Goal: Information Seeking & Learning: Check status

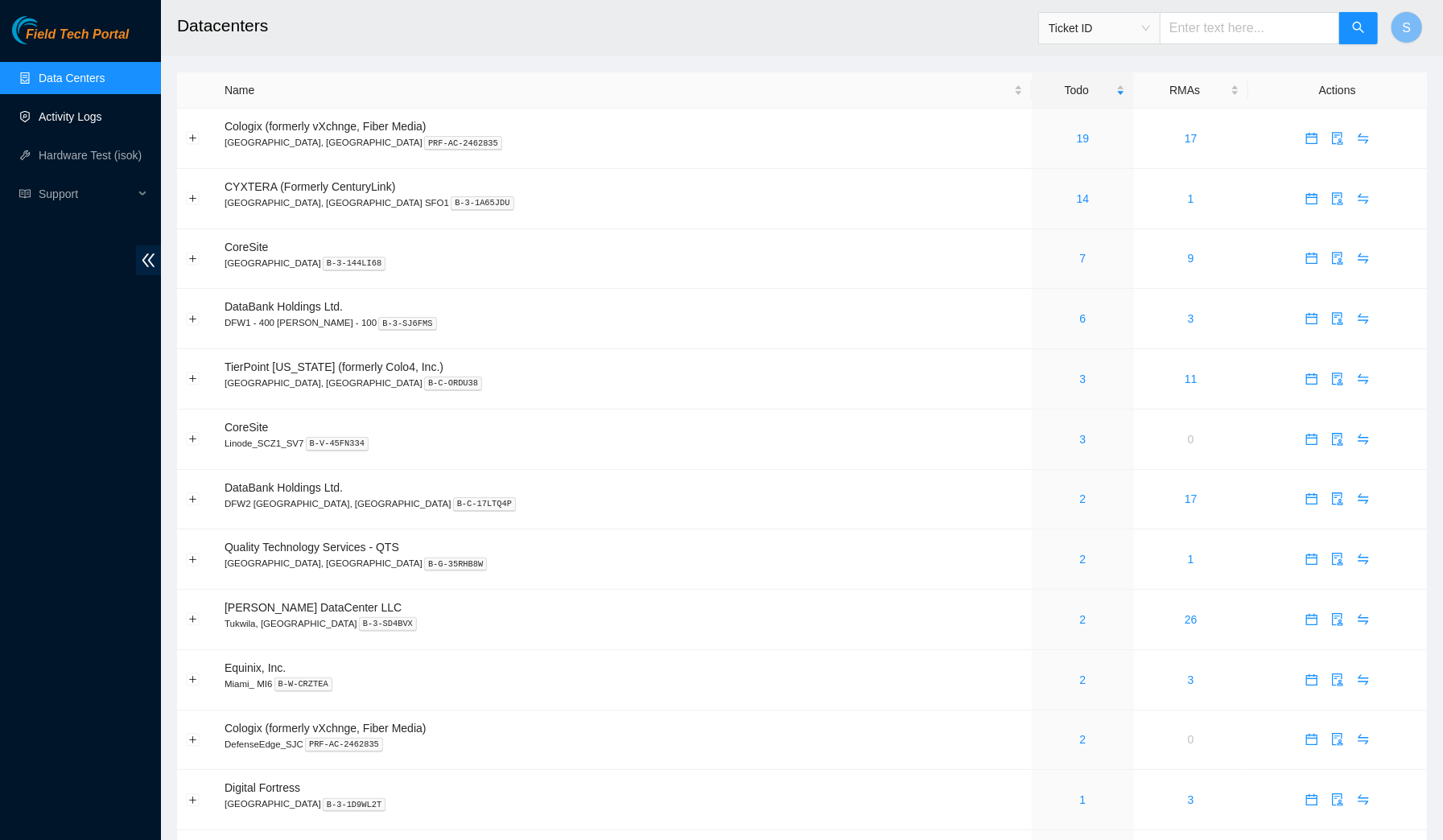
click at [100, 118] on link "Activity Logs" at bounding box center [70, 117] width 63 height 13
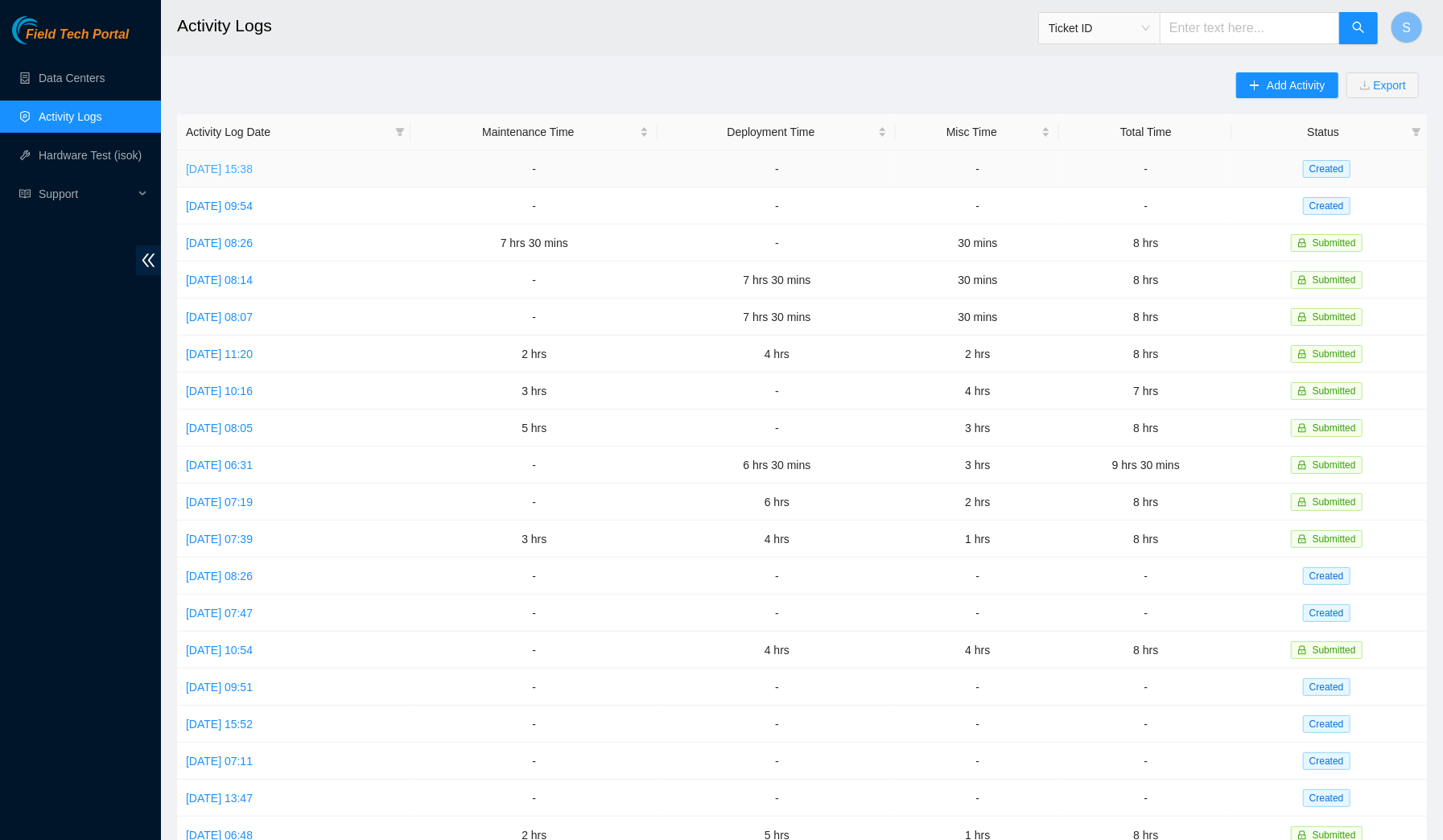
click at [253, 168] on link "[DATE] 15:38" at bounding box center [219, 169] width 67 height 13
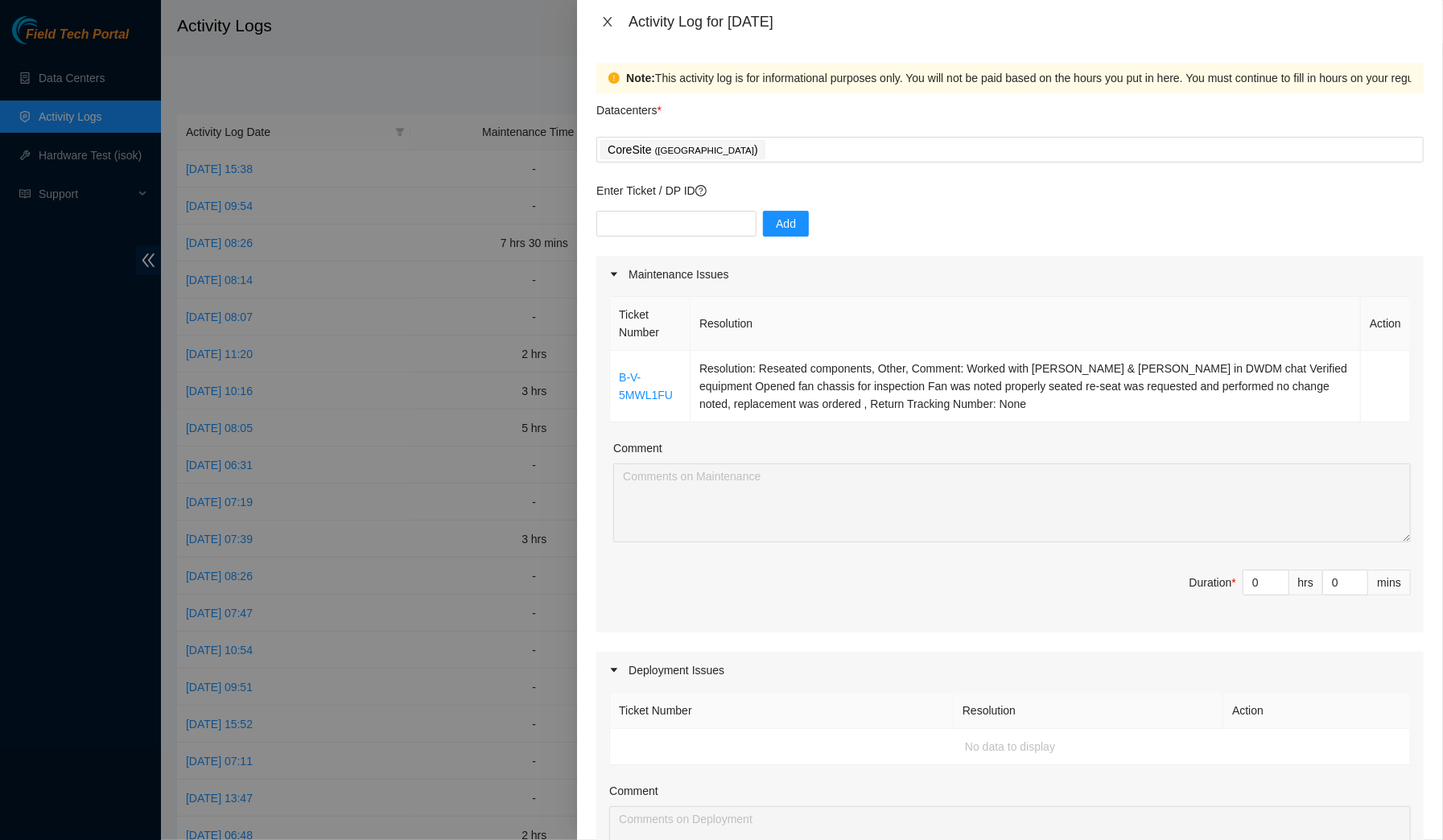
click at [608, 20] on icon "close" at bounding box center [608, 21] width 9 height 10
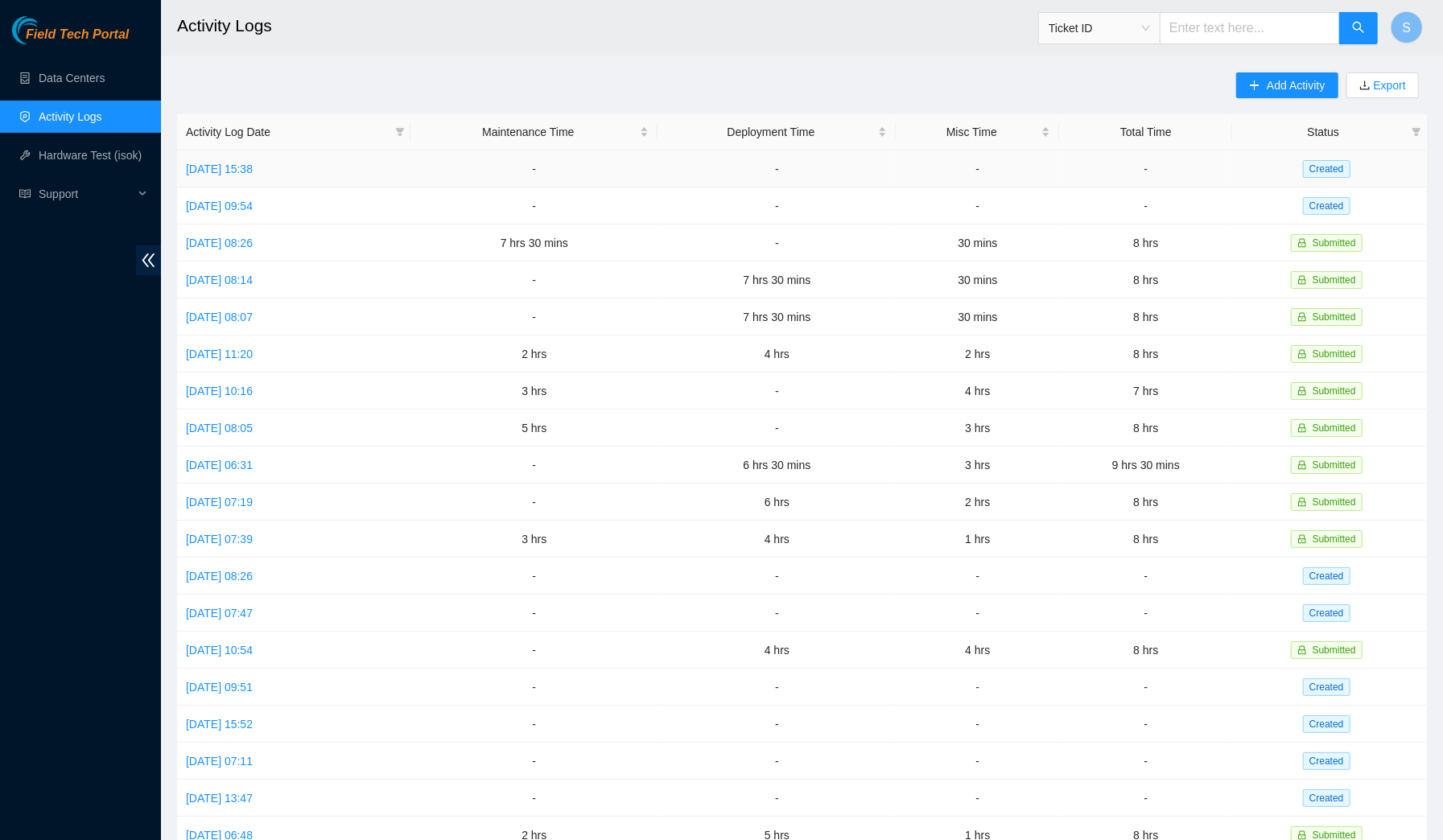
click at [267, 159] on td "[DATE] 15:38" at bounding box center [294, 169] width 233 height 37
click at [253, 165] on link "[DATE] 15:38" at bounding box center [219, 169] width 67 height 13
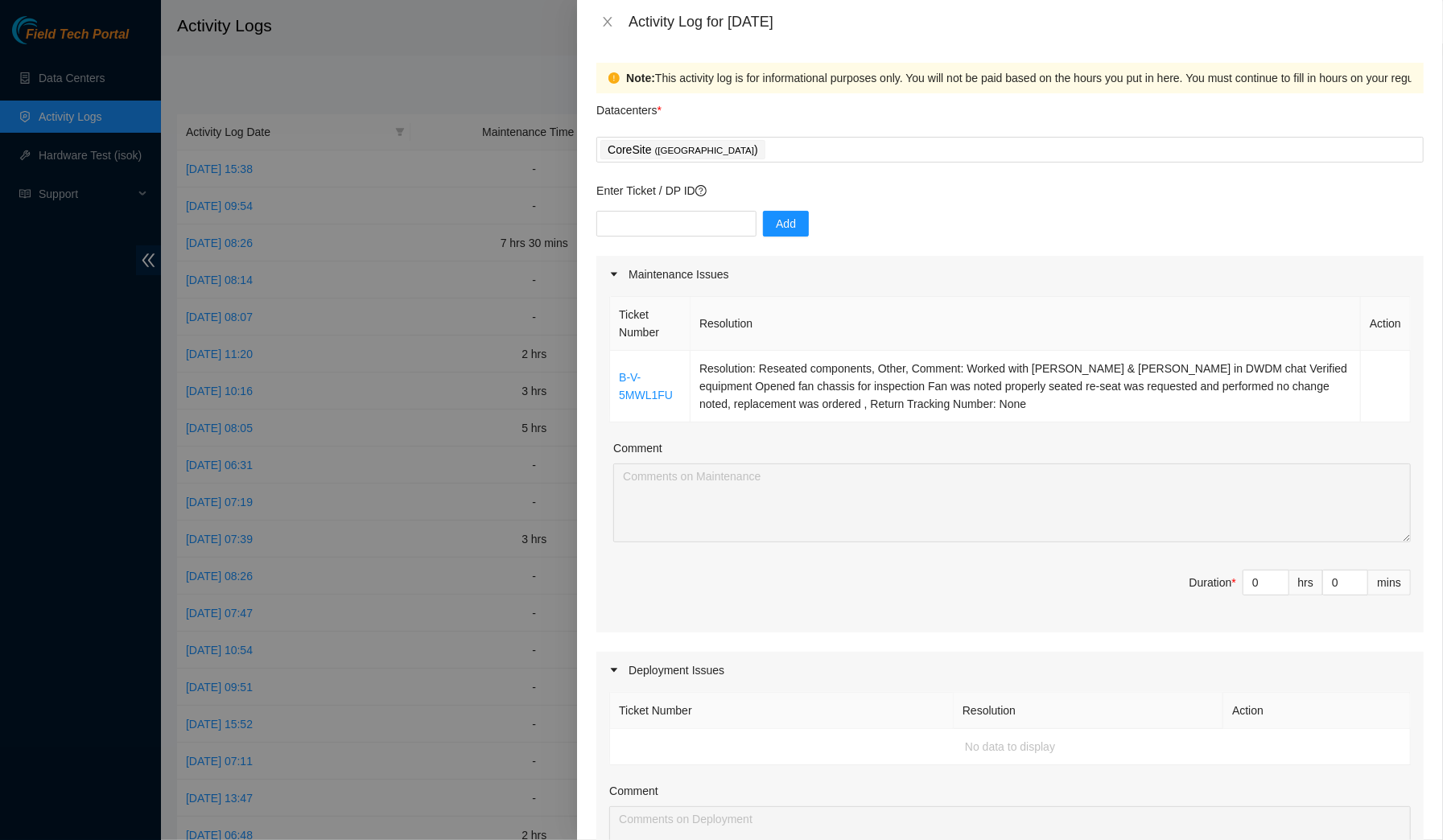
click at [876, 213] on div "Add" at bounding box center [1010, 233] width 827 height 45
click at [611, 17] on icon "close" at bounding box center [608, 22] width 13 height 13
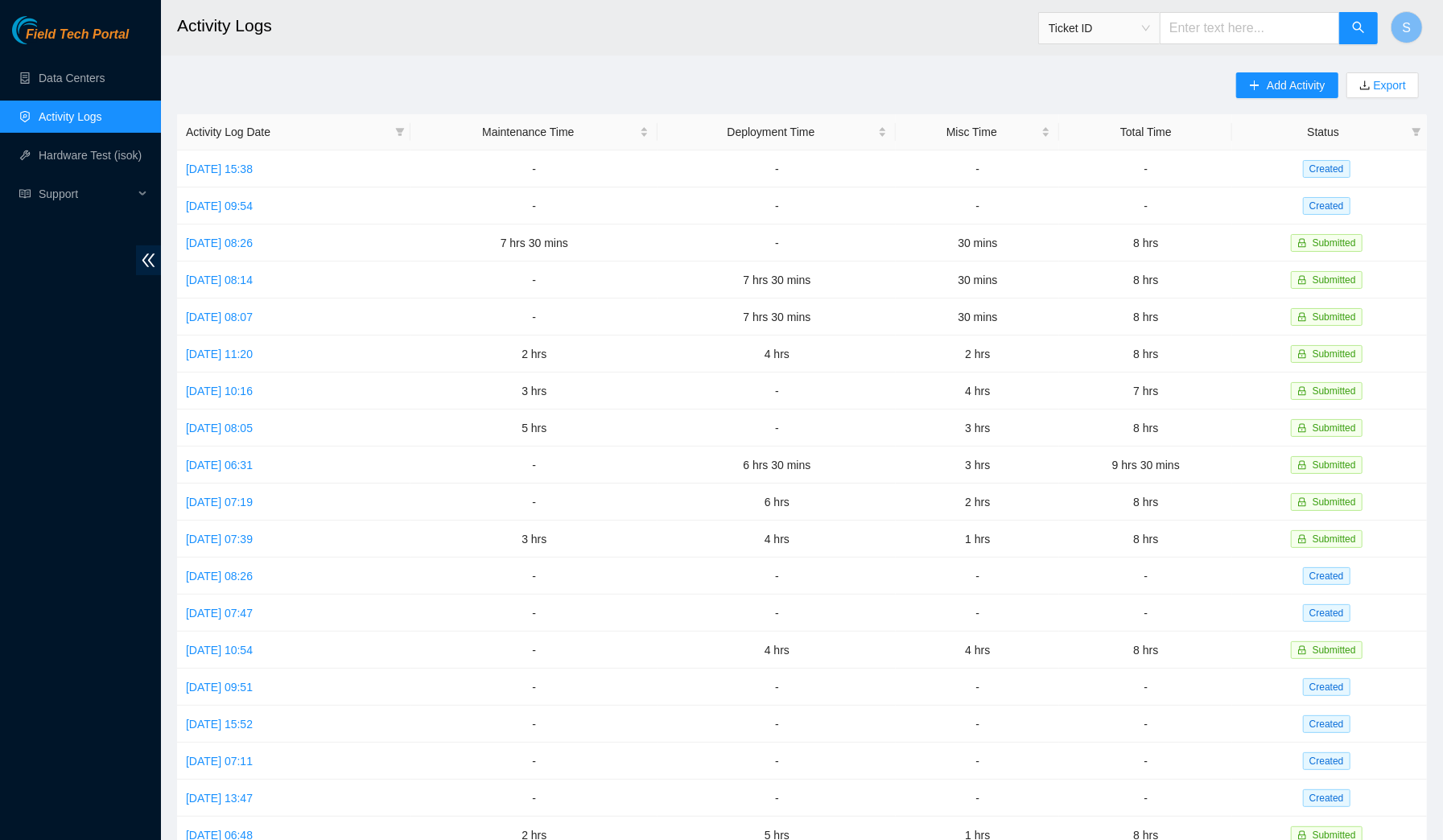
click at [477, 42] on h2 "Activity Logs" at bounding box center [671, 26] width 987 height 51
click at [367, 94] on div "Add Activity Export Activity Log Date Maintenance Time Deployment Time Misc Tim…" at bounding box center [802, 507] width 1250 height 869
click at [442, 85] on div "Add Activity Export Activity Log Date Maintenance Time Deployment Time Misc Tim…" at bounding box center [802, 507] width 1250 height 869
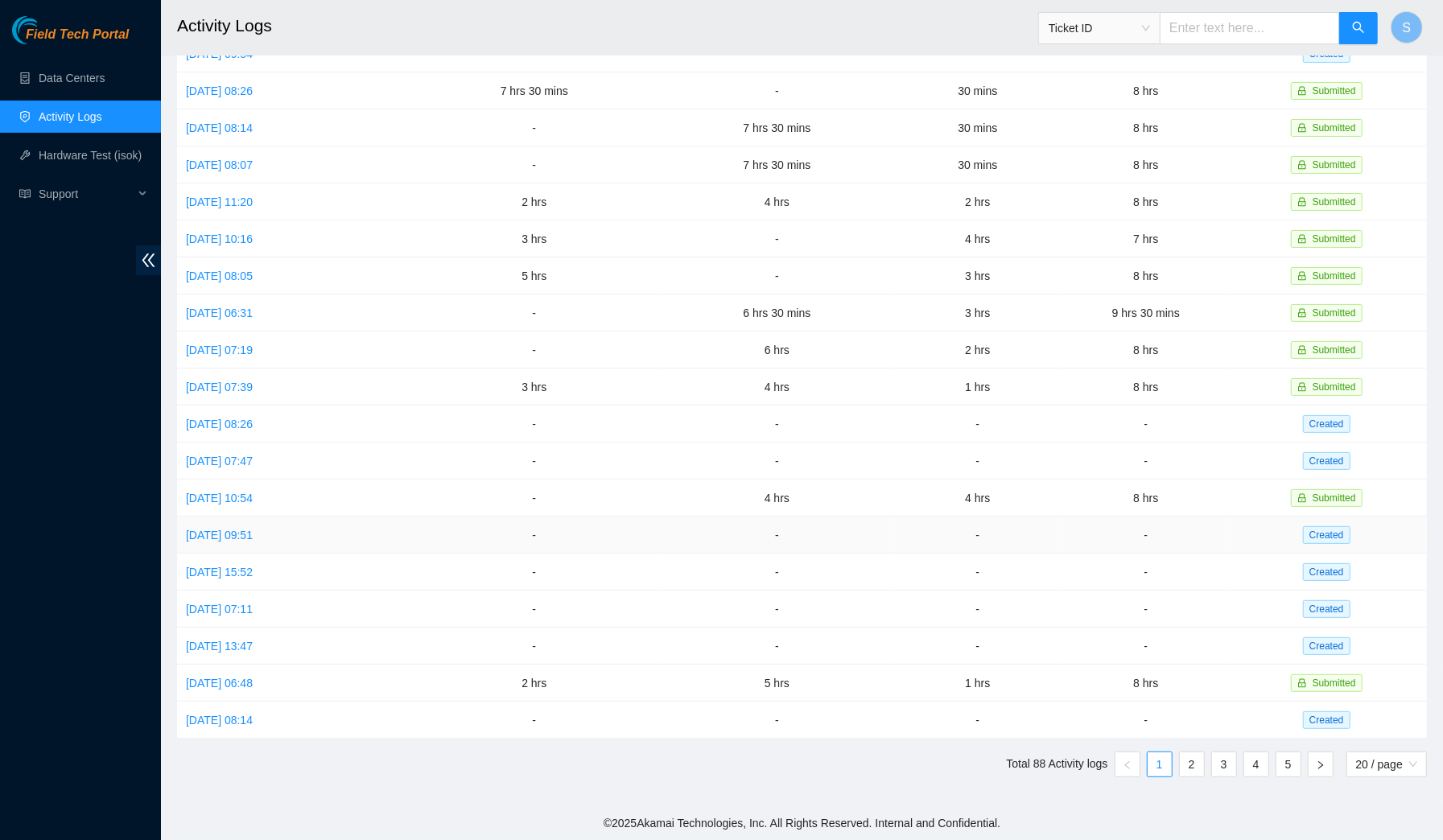
scroll to position [152, 0]
click at [1188, 767] on link "2" at bounding box center [1191, 765] width 24 height 24
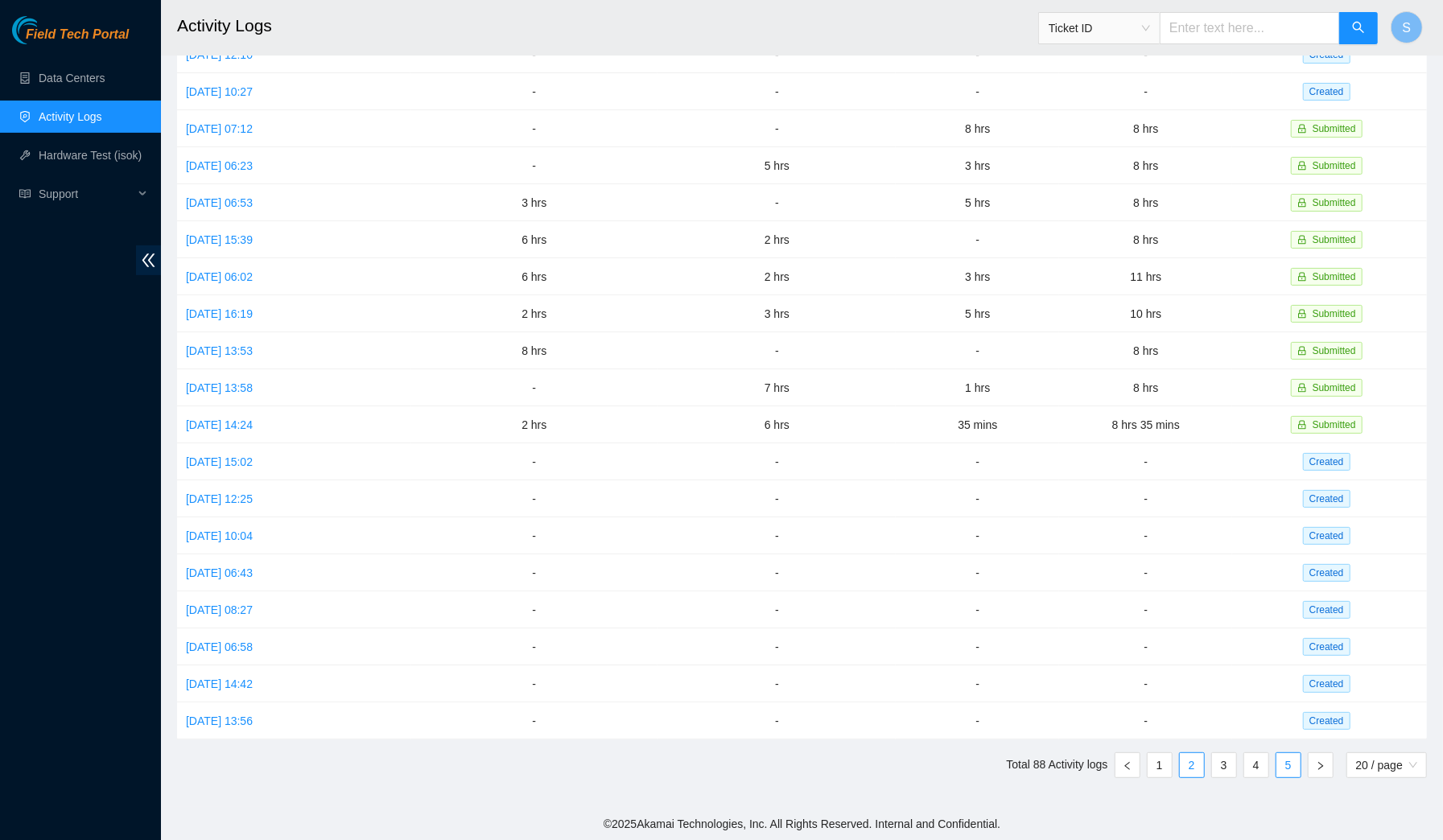
click at [1288, 767] on link "5" at bounding box center [1289, 765] width 24 height 24
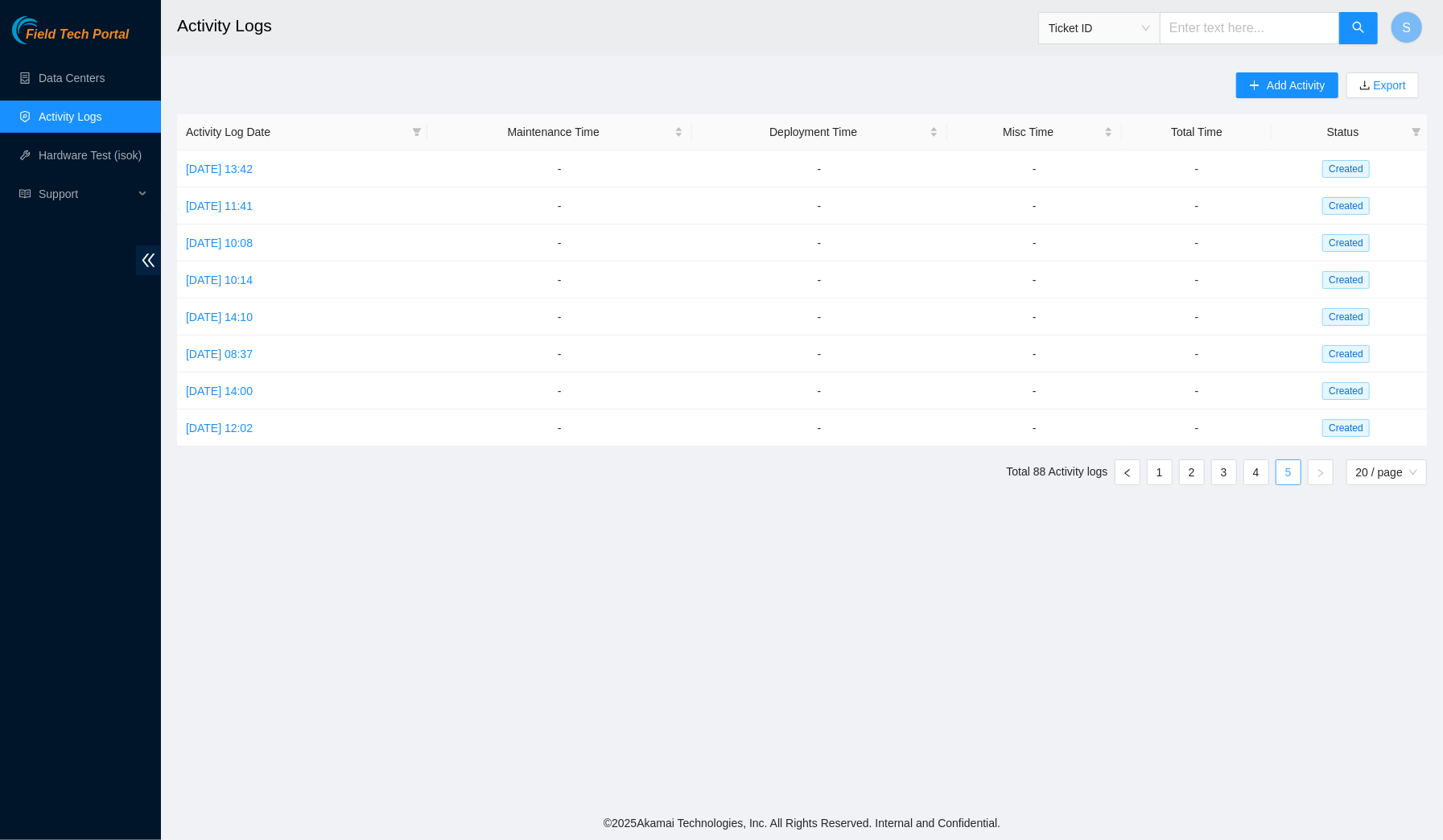
scroll to position [0, 0]
click at [1159, 470] on link "1" at bounding box center [1159, 472] width 24 height 24
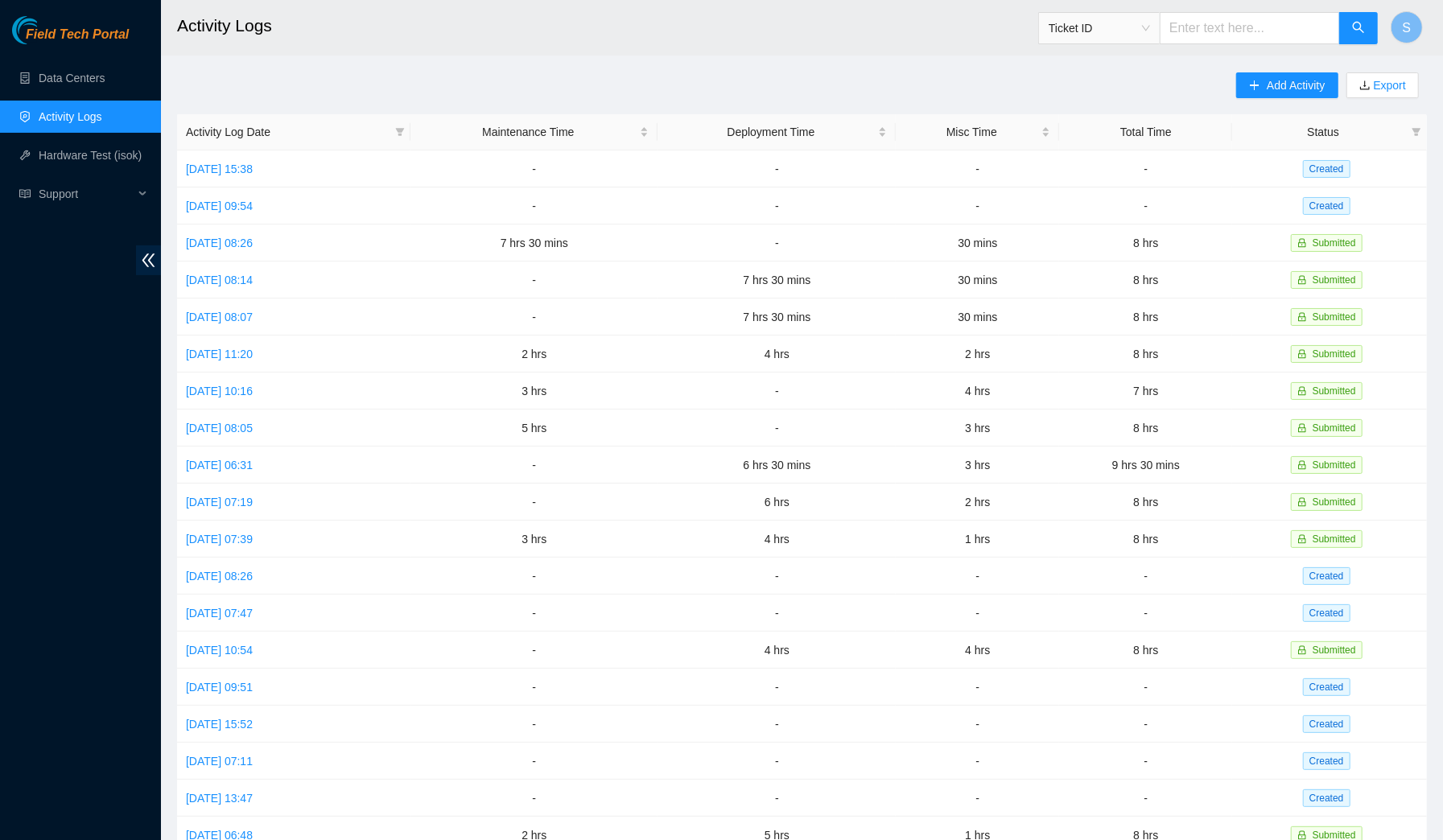
click at [358, 56] on main "Activity Logs Ticket ID S Add Activity Export Activity Log Date Maintenance Tim…" at bounding box center [801, 479] width 1282 height 959
